Goal: Task Accomplishment & Management: Complete application form

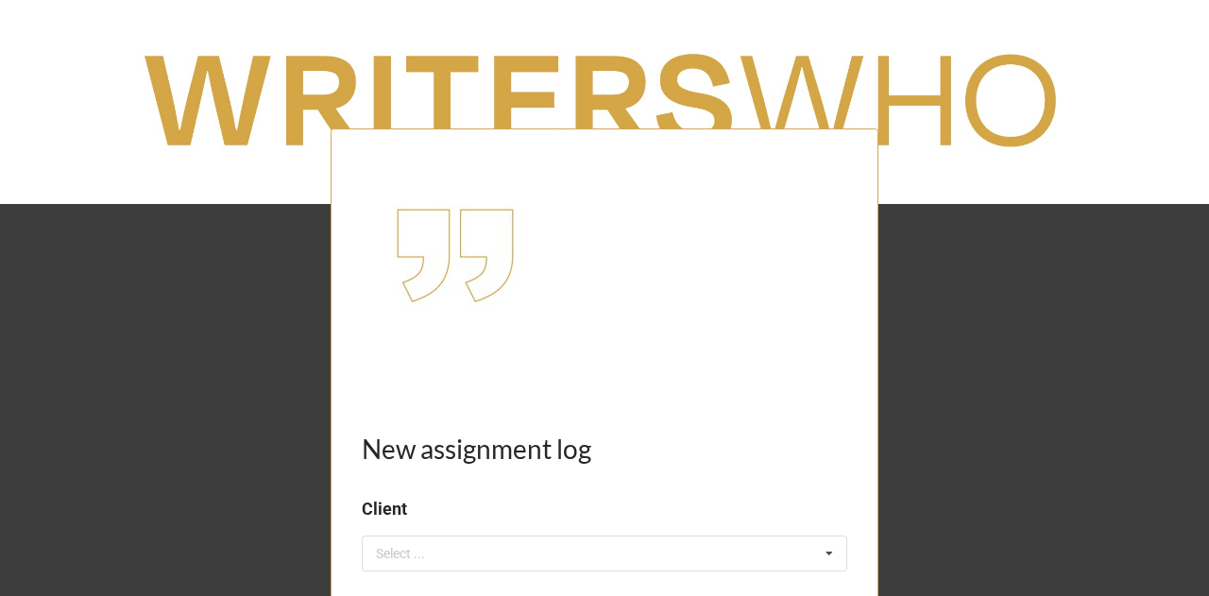
click at [439, 551] on div "Select ..." at bounding box center [411, 554] width 81 height 22
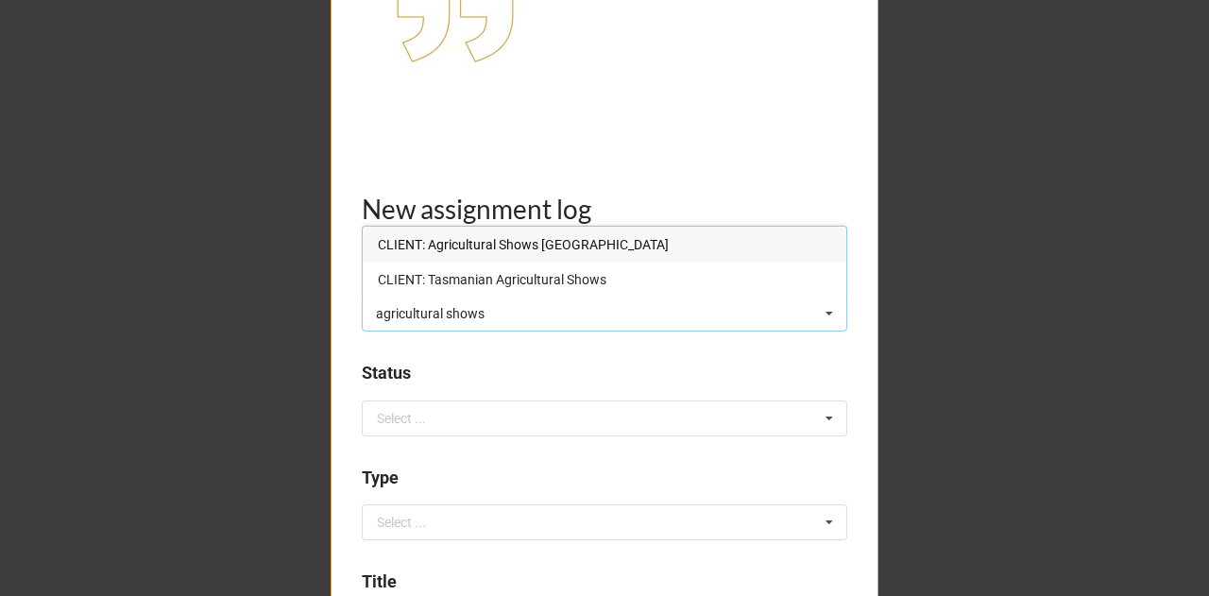
scroll to position [283, 0]
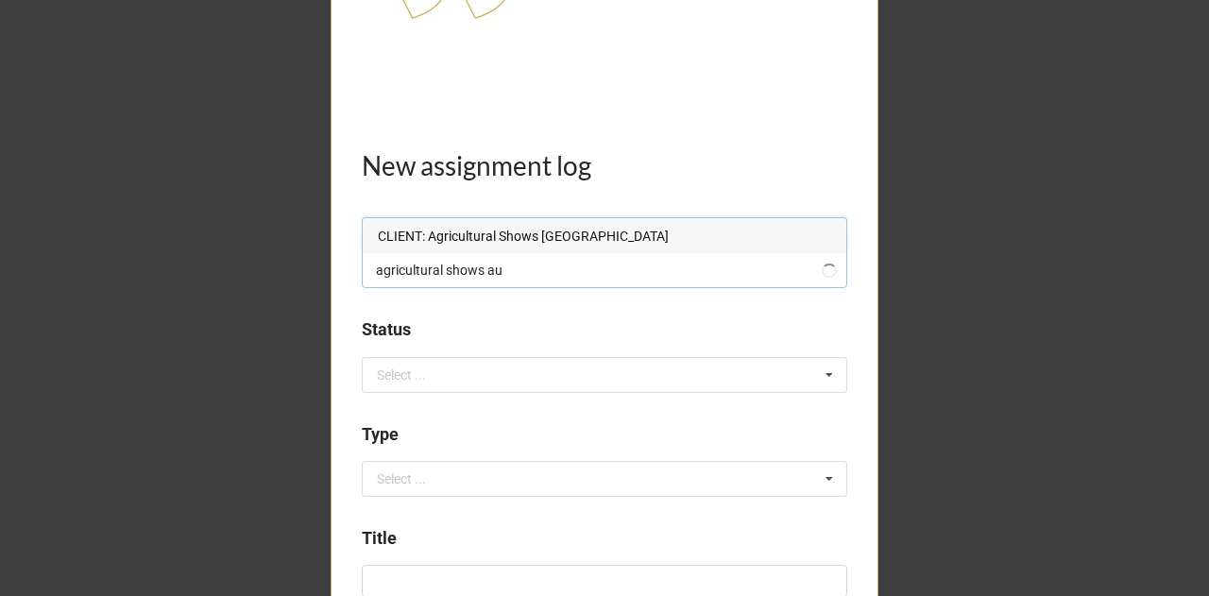
type input "agricultural shows au"
click at [558, 232] on span "CLIENT: Agricultural Shows [GEOGRAPHIC_DATA]" at bounding box center [523, 236] width 291 height 15
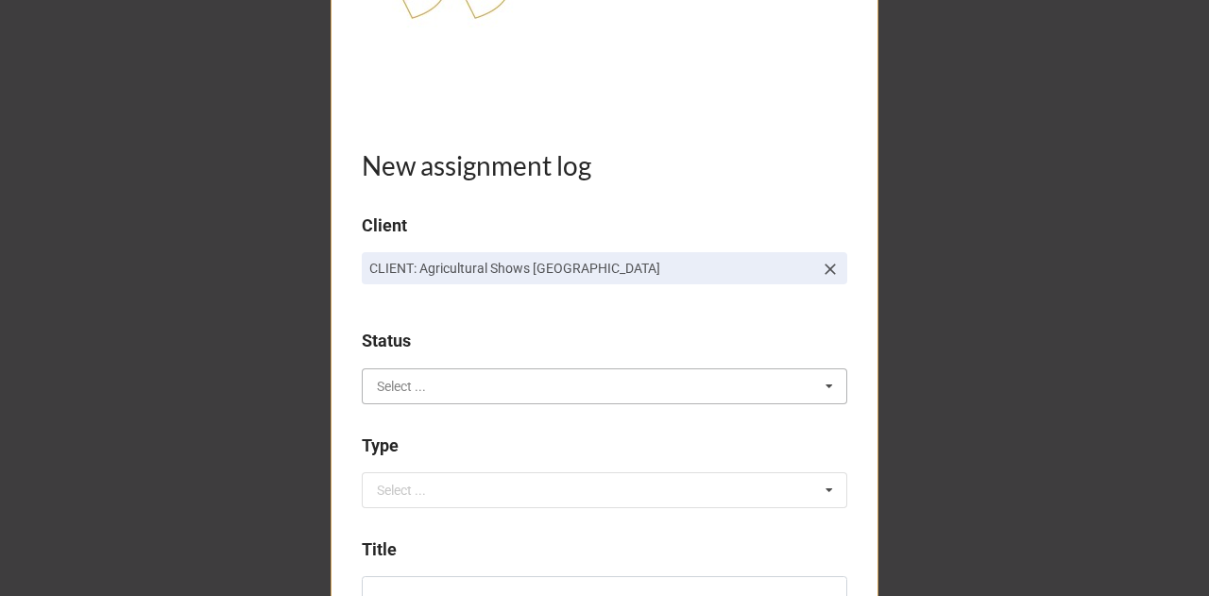
click at [418, 386] on input "text" at bounding box center [605, 386] width 483 height 34
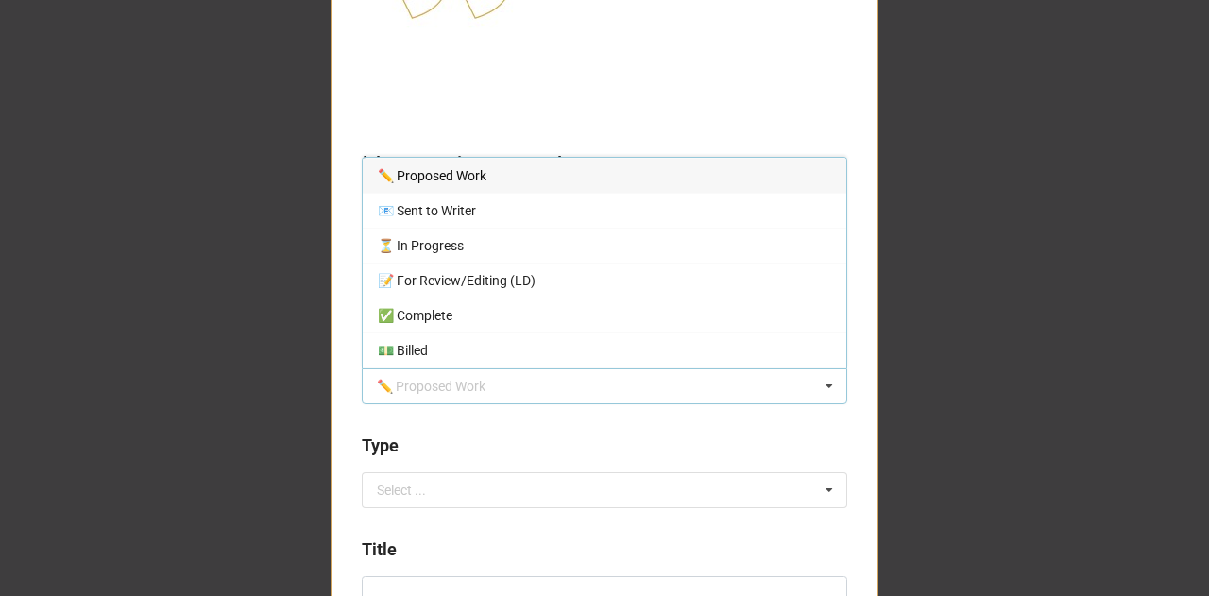
click at [449, 169] on span "✏️ Proposed Work" at bounding box center [432, 175] width 109 height 15
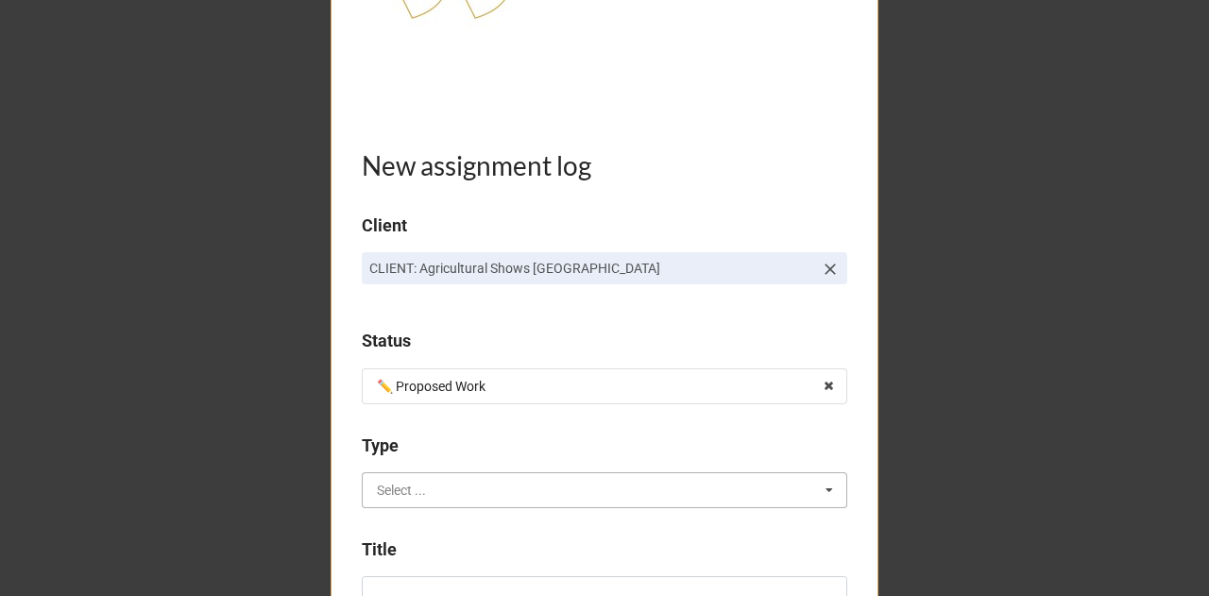
click at [432, 486] on input "text" at bounding box center [605, 490] width 483 height 34
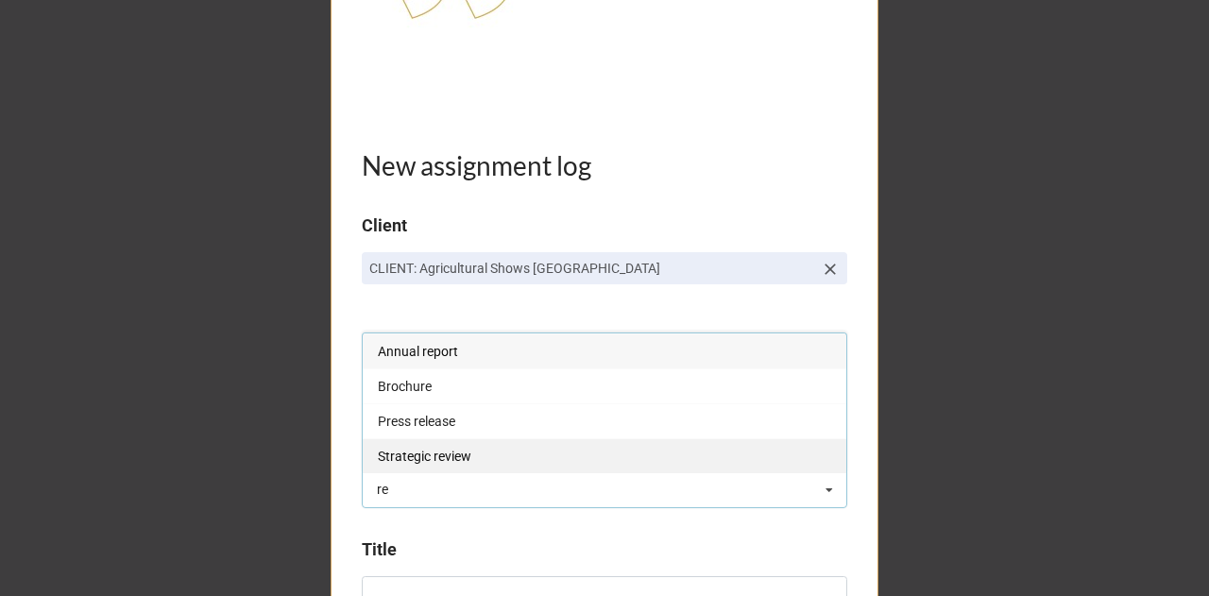
type input "re"
click at [451, 454] on span "Strategic review" at bounding box center [424, 456] width 93 height 15
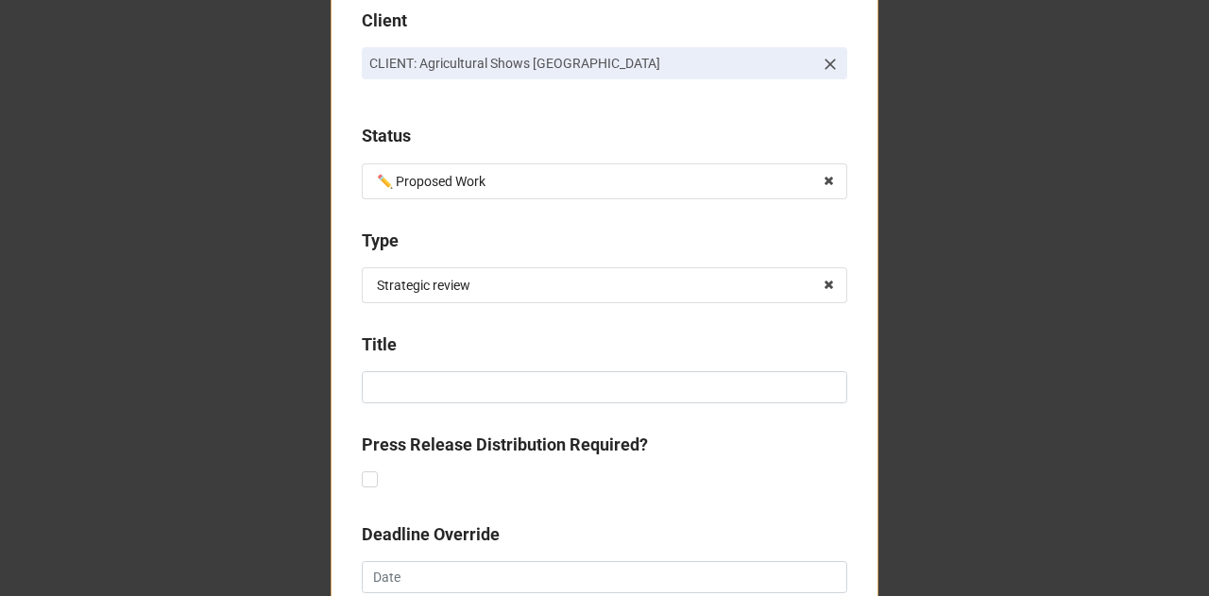
scroll to position [554, 0]
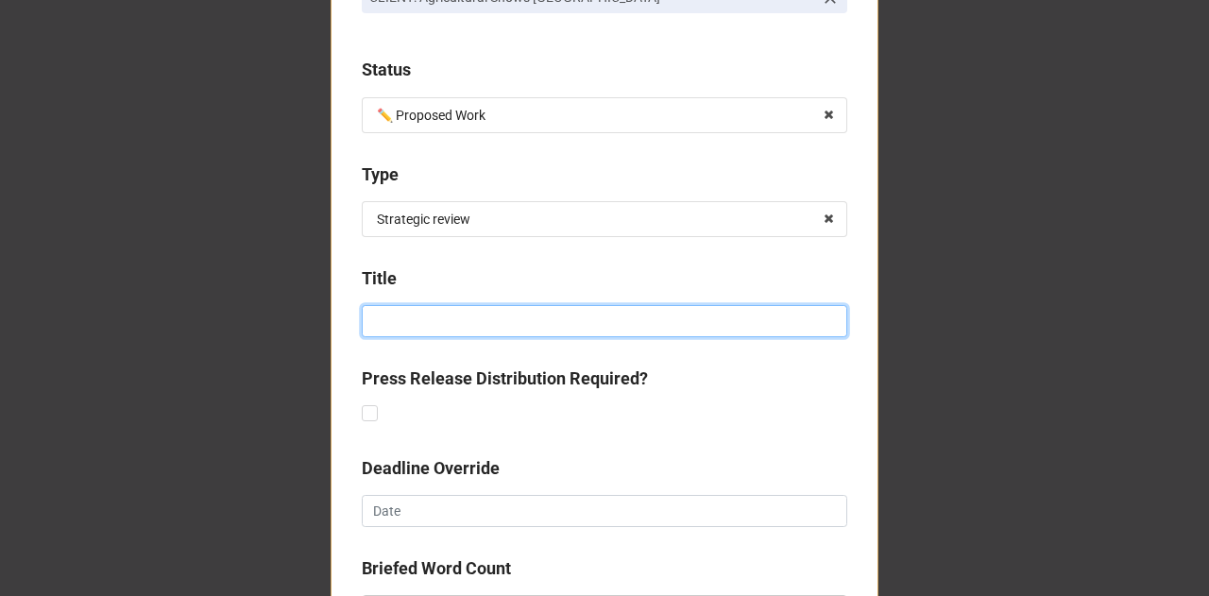
click at [585, 331] on input at bounding box center [604, 321] width 485 height 32
type input "m"
type input "Media coverage for national championships 2025"
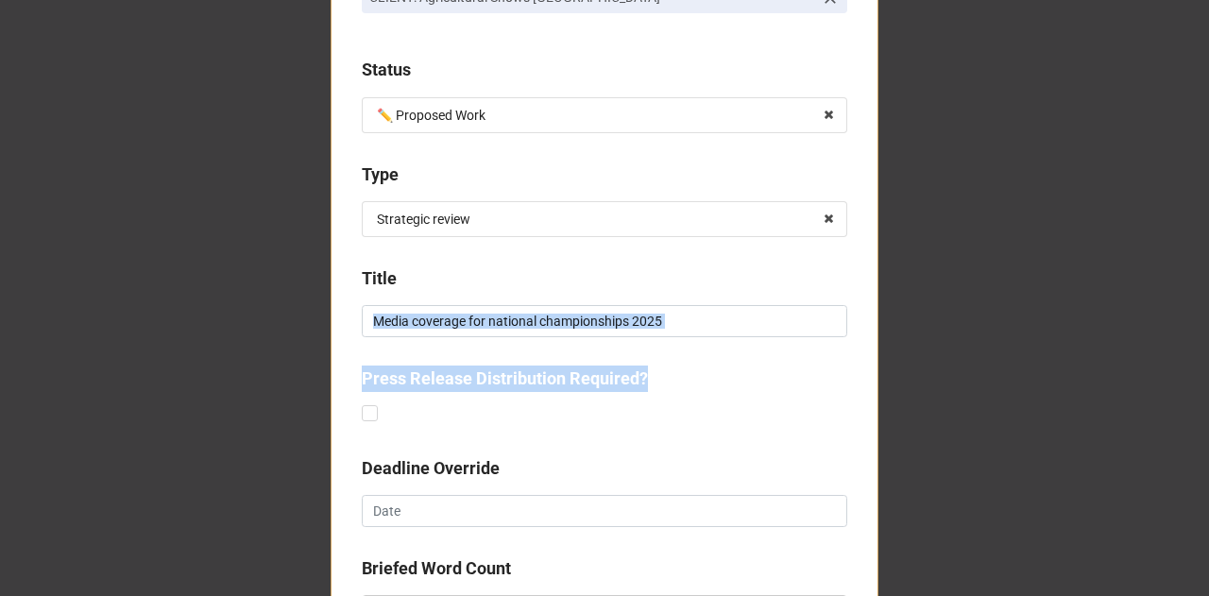
drag, startPoint x: 1196, startPoint y: 350, endPoint x: 1211, endPoint y: 407, distance: 58.4
click at [1208, 407] on html "New assignment log Client CLIENT: Agricultural Shows [GEOGRAPHIC_DATA] Status ✏…" at bounding box center [604, 298] width 1209 height 596
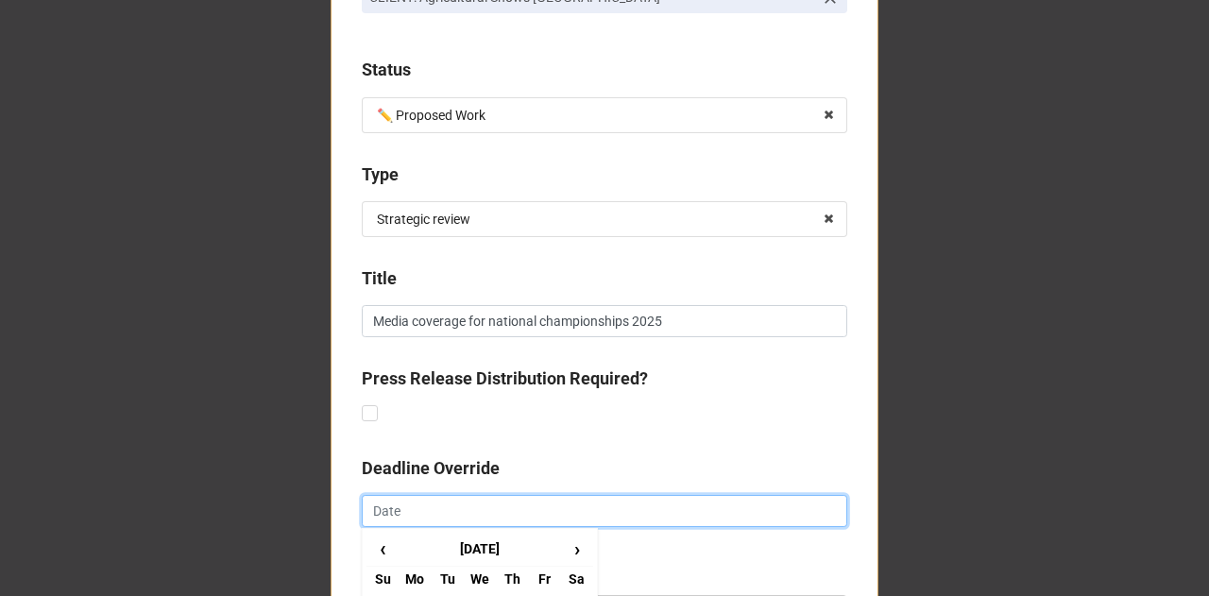
click at [639, 515] on input "text" at bounding box center [604, 511] width 485 height 32
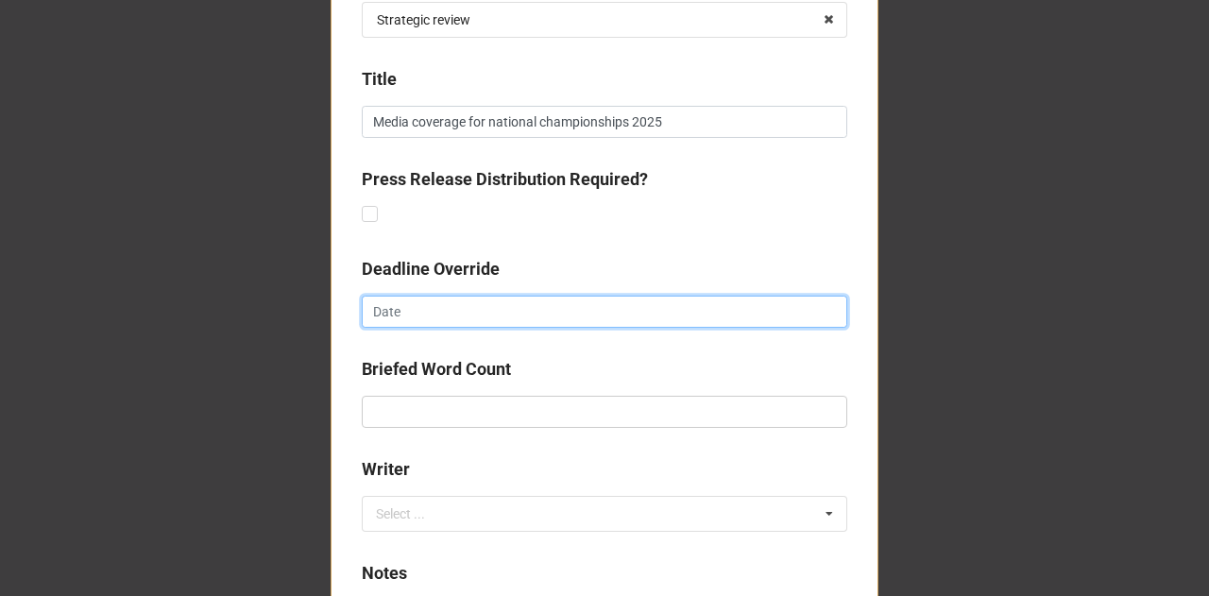
scroll to position [788, 0]
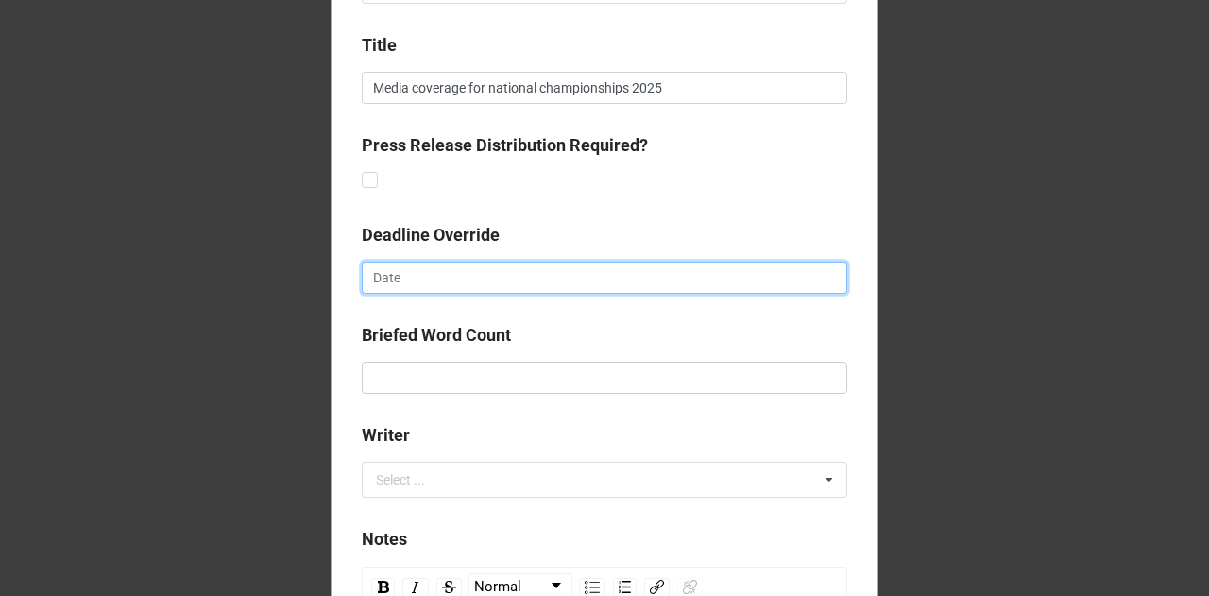
click at [499, 277] on input "text" at bounding box center [604, 278] width 485 height 32
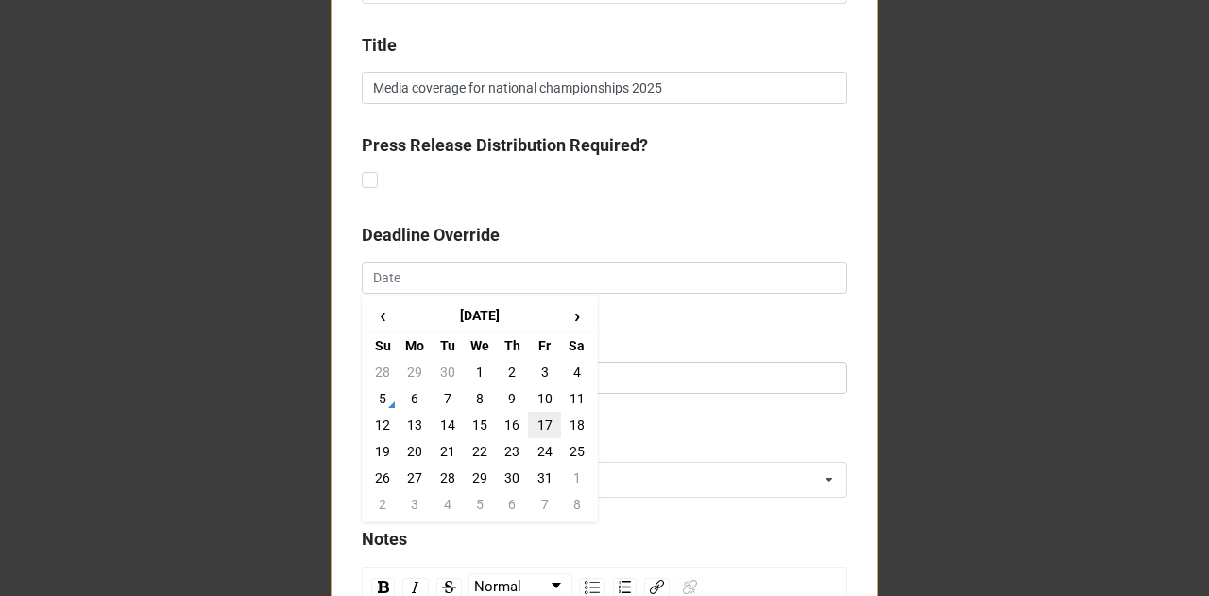
click at [536, 413] on td "17" at bounding box center [544, 425] width 32 height 26
type input "[DATE]"
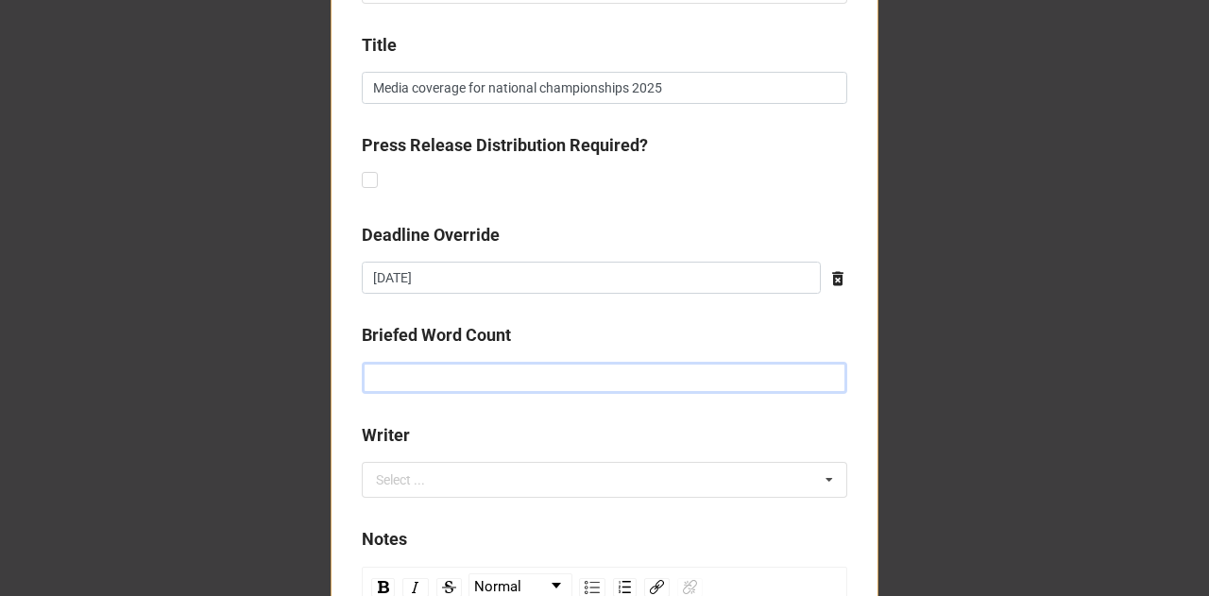
click at [478, 373] on input "text" at bounding box center [604, 378] width 485 height 32
click at [708, 475] on div "Select ... No results found." at bounding box center [604, 480] width 485 height 36
type input "k"
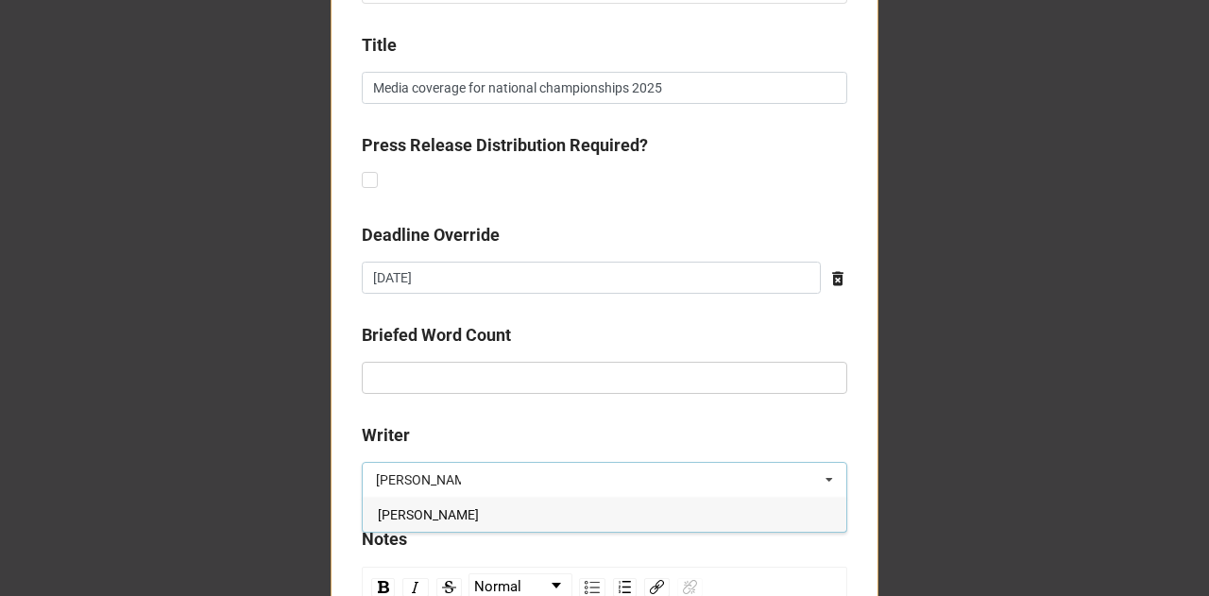
type input "[PERSON_NAME]"
click at [545, 505] on div "[PERSON_NAME]" at bounding box center [604, 514] width 483 height 35
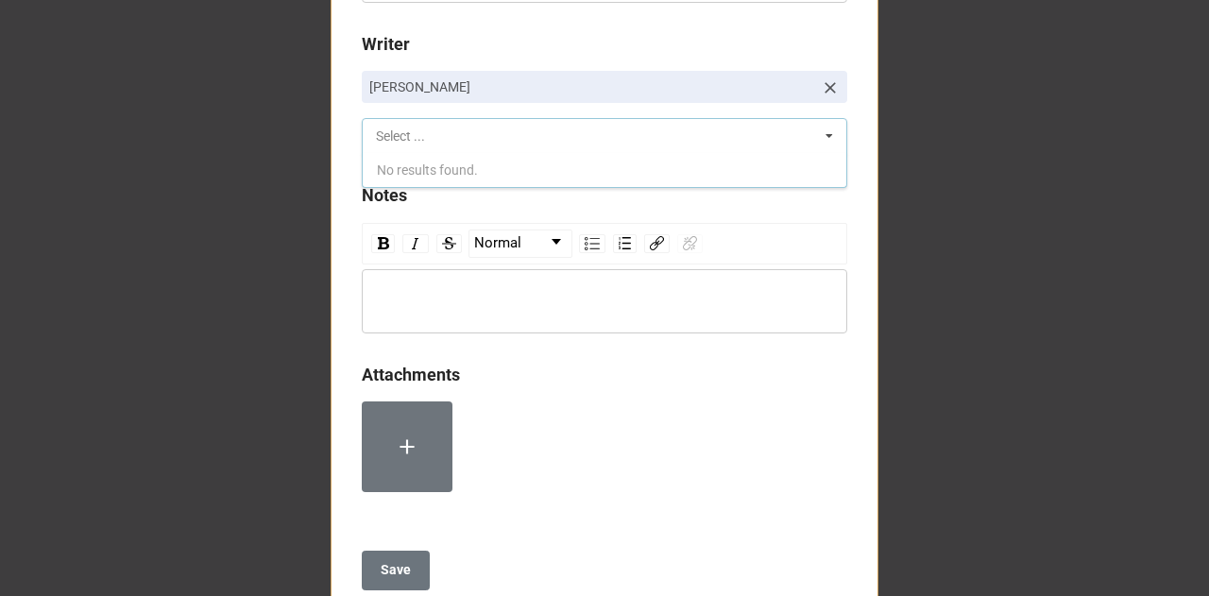
scroll to position [1231, 0]
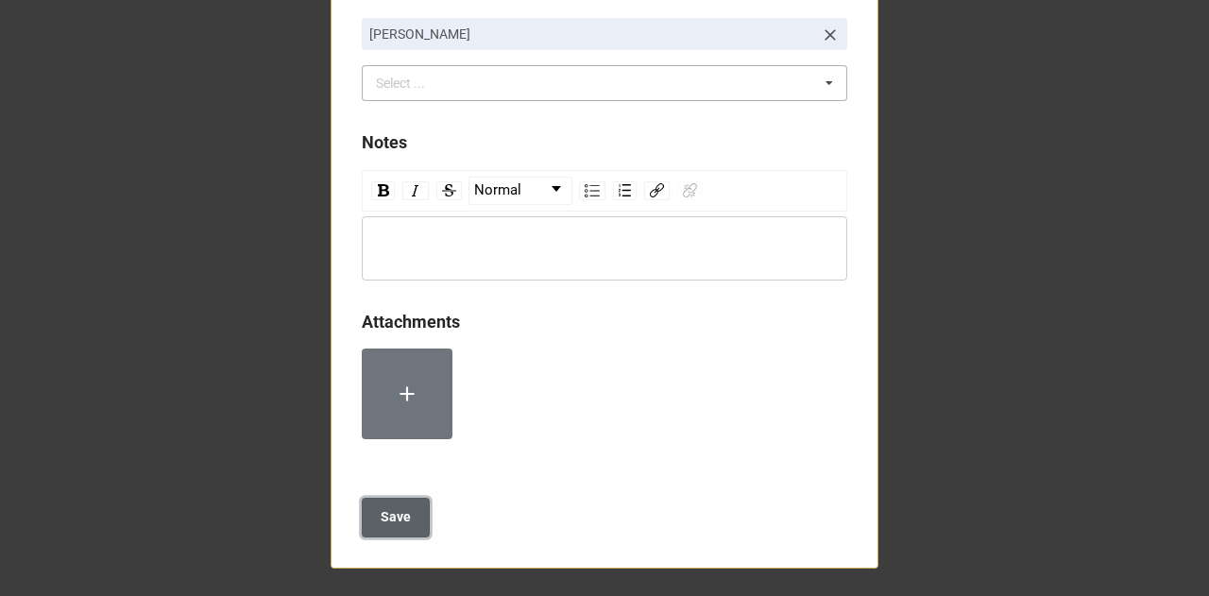
click at [389, 502] on button "Save" at bounding box center [396, 518] width 68 height 40
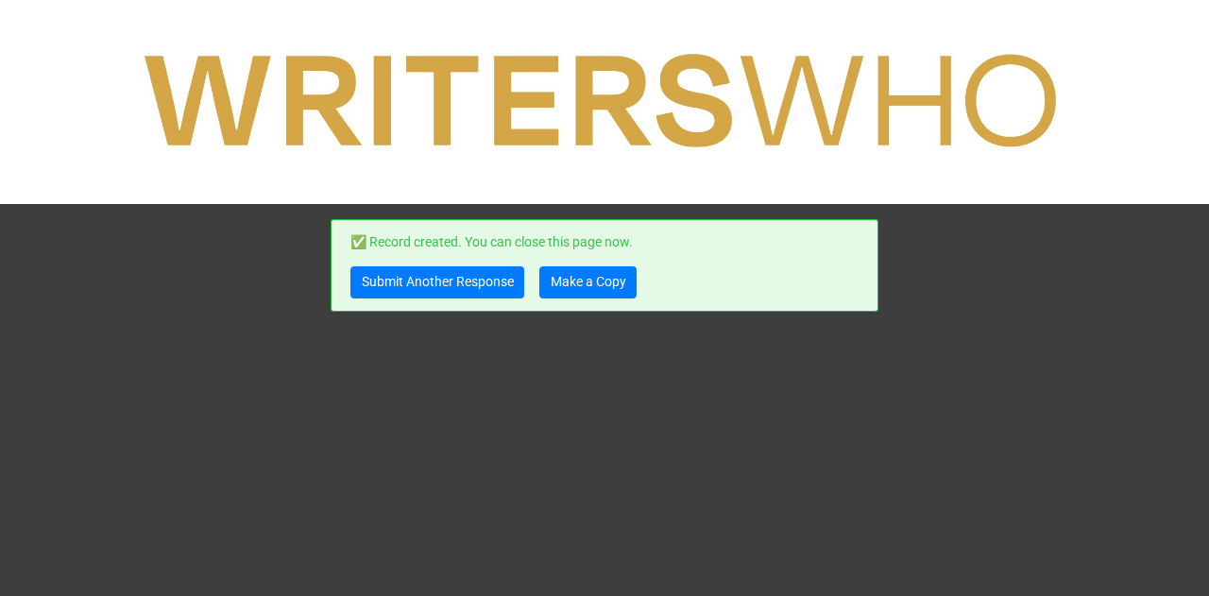
scroll to position [0, 0]
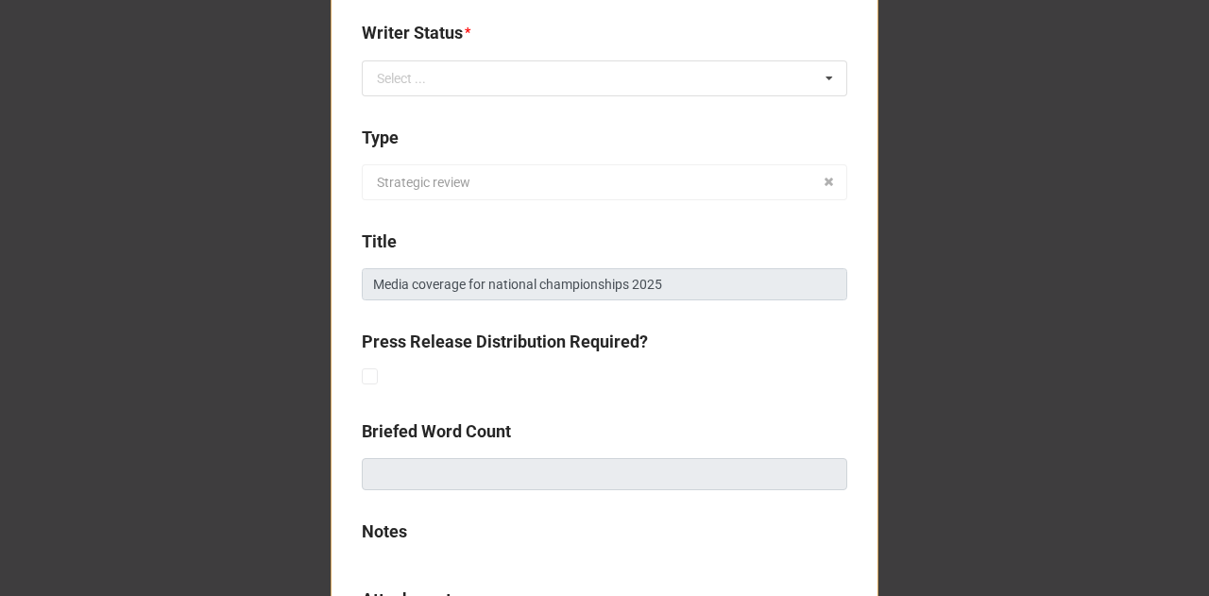
scroll to position [484, 0]
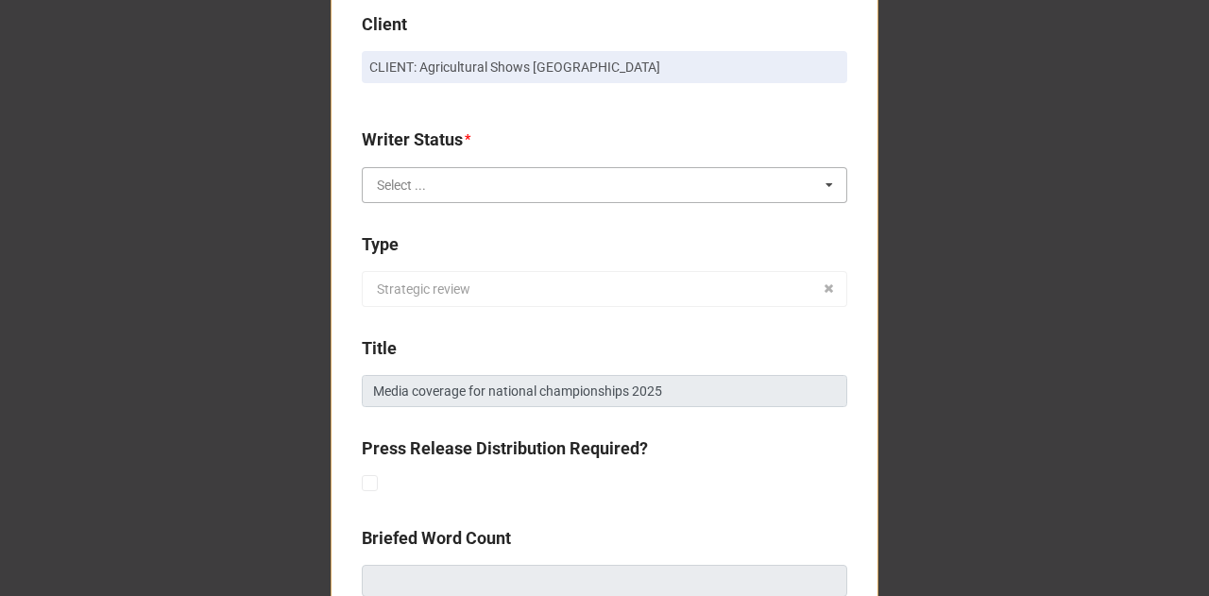
click at [526, 186] on input "text" at bounding box center [605, 185] width 483 height 34
click at [472, 234] on div "Accept" at bounding box center [604, 219] width 483 height 35
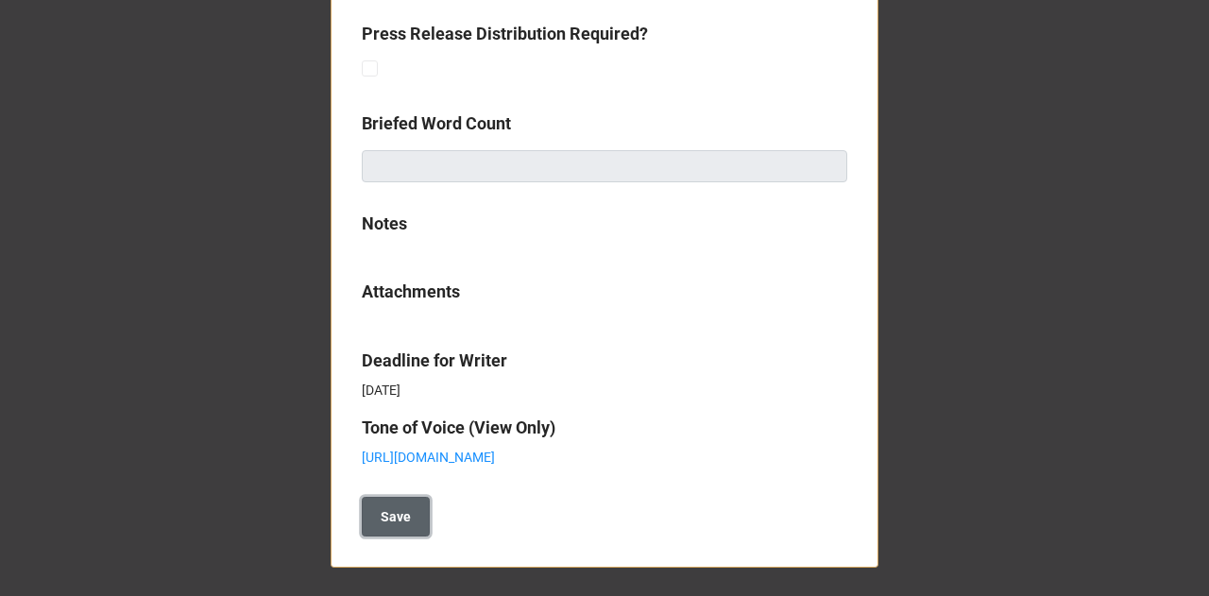
click at [400, 520] on b "Save" at bounding box center [396, 517] width 30 height 20
